Goal: Transaction & Acquisition: Purchase product/service

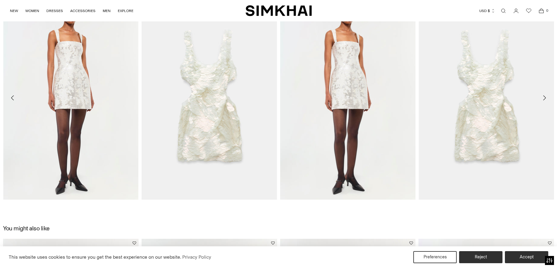
scroll to position [1152, 0]
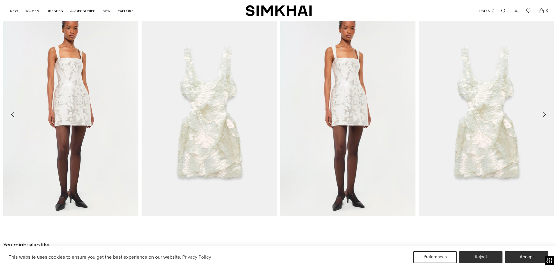
click at [546, 113] on icon "Move to next carousel slide" at bounding box center [544, 114] width 7 height 7
click at [544, 113] on icon "Move to next carousel slide" at bounding box center [544, 114] width 7 height 7
click at [522, 256] on button "Accept" at bounding box center [527, 257] width 46 height 13
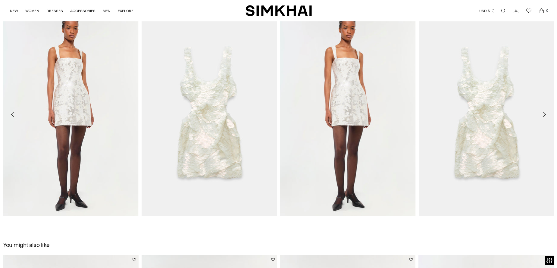
click at [544, 114] on icon "Move to next carousel slide" at bounding box center [544, 114] width 7 height 7
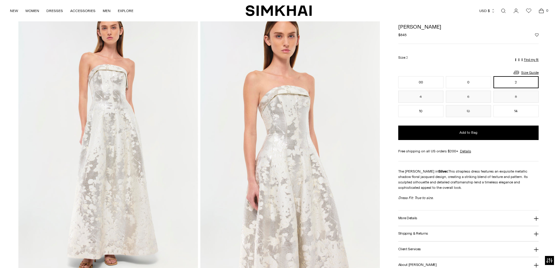
scroll to position [0, 0]
